Goal: Task Accomplishment & Management: Use online tool/utility

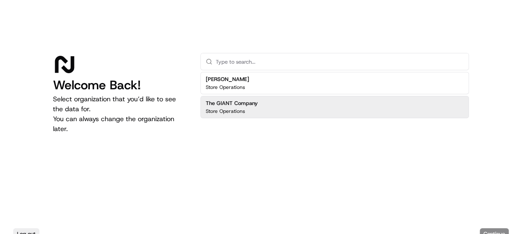
click at [291, 104] on div "The GIANT Company Store Operations" at bounding box center [334, 107] width 269 height 22
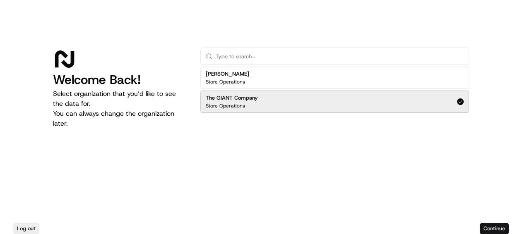
click at [503, 228] on button "Continue" at bounding box center [494, 229] width 29 height 12
